Goal: Task Accomplishment & Management: Use online tool/utility

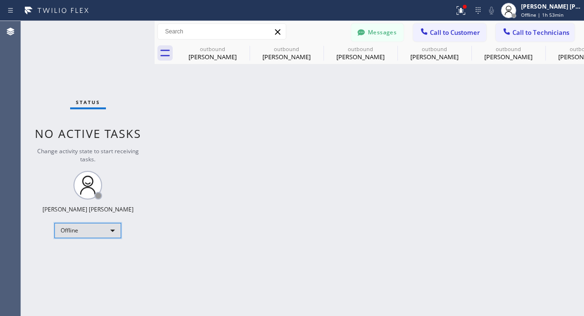
click at [113, 234] on div "Offline" at bounding box center [87, 230] width 67 height 15
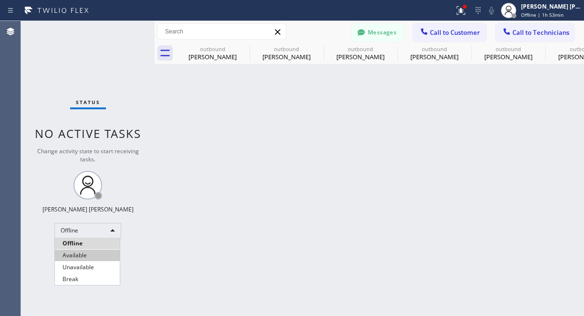
click at [85, 253] on li "Available" at bounding box center [87, 255] width 65 height 11
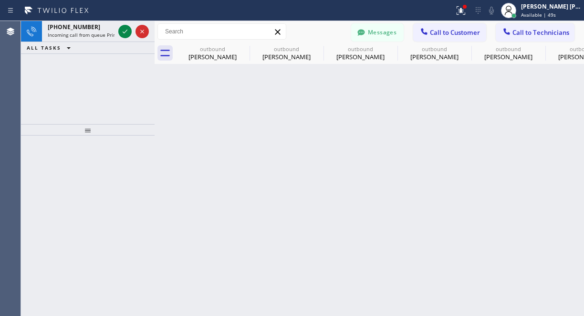
click at [46, 210] on div at bounding box center [88, 226] width 134 height 180
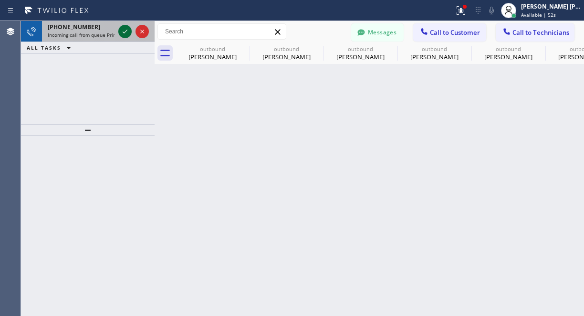
click at [127, 30] on icon at bounding box center [125, 32] width 5 height 4
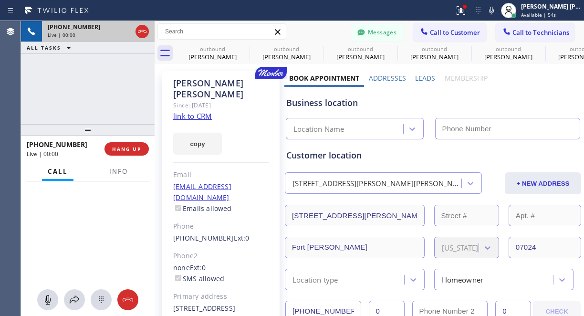
click at [69, 114] on div "[PHONE_NUMBER] Live | 00:00 ALL TASKS ALL TASKS ACTIVE TASKS TASKS IN WRAP UP" at bounding box center [88, 72] width 134 height 103
type input "[PHONE_NUMBER]"
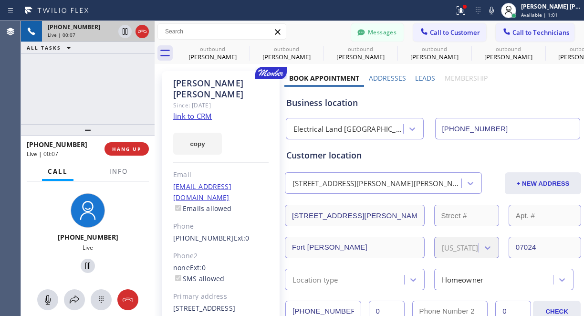
click at [177, 111] on link "link to CRM" at bounding box center [192, 116] width 39 height 10
click at [65, 115] on div "[PHONE_NUMBER] Live | 00:10 ALL TASKS ALL TASKS ACTIVE TASKS TASKS IN WRAP UP" at bounding box center [88, 72] width 134 height 103
click at [77, 102] on div "[PHONE_NUMBER] Live | 00:18 ALL TASKS ALL TASKS ACTIVE TASKS TASKS IN WRAP UP" at bounding box center [88, 72] width 134 height 103
click at [86, 97] on div "[PHONE_NUMBER] Live | 01:02 ALL TASKS ALL TASKS ACTIVE TASKS TASKS IN WRAP UP" at bounding box center [88, 72] width 134 height 103
click at [111, 243] on div "Live" at bounding box center [88, 247] width 74 height 8
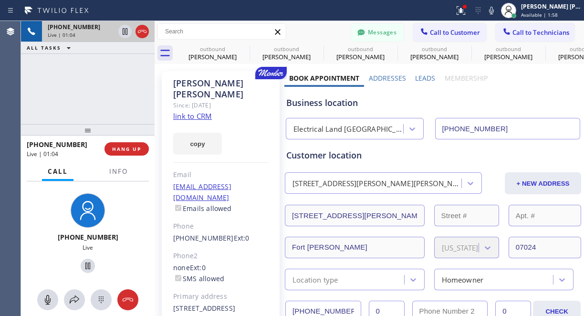
click at [108, 267] on div at bounding box center [88, 266] width 74 height 20
click at [82, 268] on icon at bounding box center [87, 265] width 11 height 11
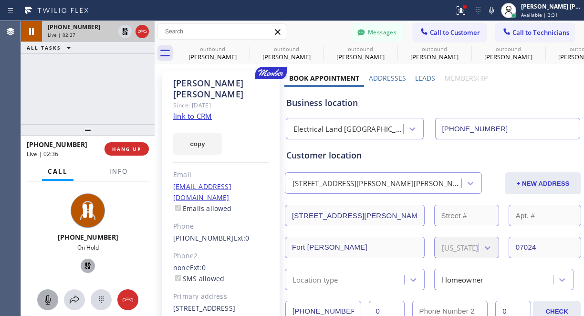
click at [52, 302] on icon at bounding box center [47, 299] width 11 height 11
click at [44, 304] on icon at bounding box center [47, 299] width 11 height 11
click at [85, 267] on icon at bounding box center [87, 265] width 11 height 11
click at [123, 89] on div "[PHONE_NUMBER] Live | 05:24 ALL TASKS ALL TASKS ACTIVE TASKS TASKS IN WRAP UP" at bounding box center [88, 72] width 134 height 103
click at [81, 89] on div "[PHONE_NUMBER] Live | 05:26 ALL TASKS ALL TASKS ACTIVE TASKS TASKS IN WRAP UP" at bounding box center [88, 72] width 134 height 103
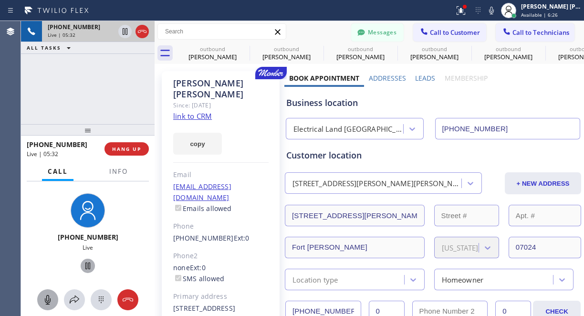
click at [97, 63] on div "[PHONE_NUMBER] Live | 05:32 ALL TASKS ALL TASKS ACTIVE TASKS TASKS IN WRAP UP" at bounding box center [88, 72] width 134 height 103
click at [98, 95] on div "[PHONE_NUMBER] Live | 05:35 ALL TASKS ALL TASKS ACTIVE TASKS TASKS IN WRAP UP" at bounding box center [88, 72] width 134 height 103
click at [116, 255] on div "[PHONE_NUMBER] Live" at bounding box center [88, 234] width 74 height 83
click at [46, 301] on icon at bounding box center [47, 299] width 11 height 11
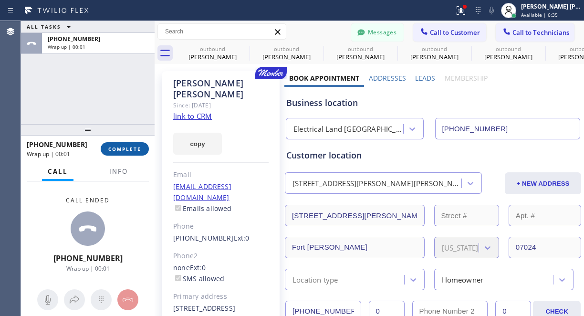
click at [134, 155] on button "COMPLETE" at bounding box center [125, 148] width 48 height 13
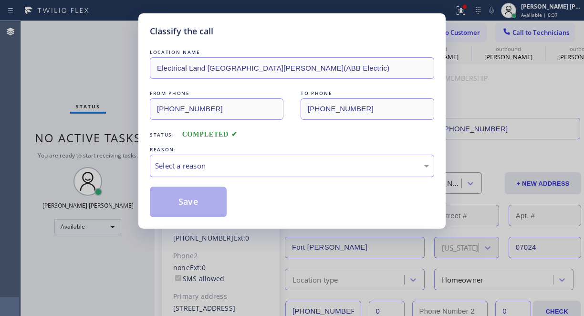
click at [251, 158] on div "Select a reason" at bounding box center [292, 166] width 284 height 22
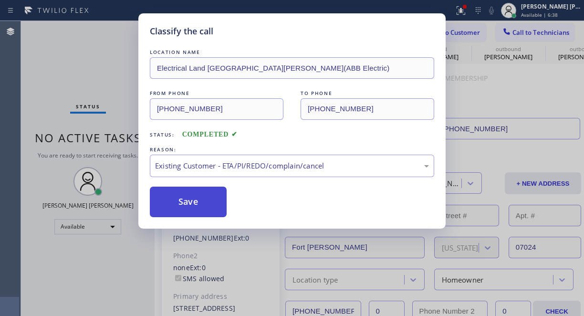
click at [207, 207] on button "Save" at bounding box center [188, 202] width 77 height 31
type input "[PHONE_NUMBER]"
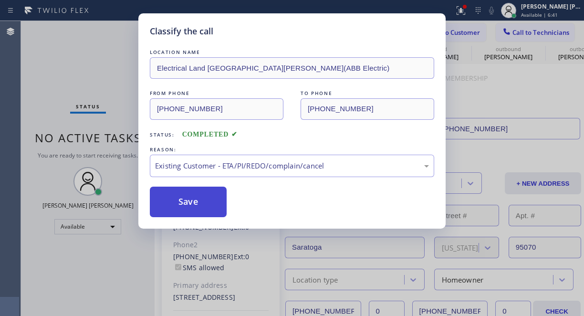
click at [174, 196] on div "Classify the call LOCATION NAME [PERSON_NAME] Electricians Company FROM PHONE […" at bounding box center [302, 168] width 563 height 295
click at [174, 196] on div "Back to Dashboard Change Sender ID Customers Technicians RC [PERSON_NAME] [DATE…" at bounding box center [370, 168] width 430 height 295
